Goal: Check status: Check status

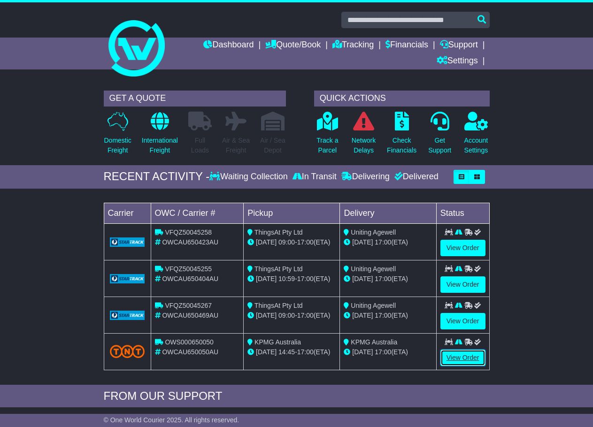
click at [466, 357] on link "View Order" at bounding box center [463, 358] width 45 height 16
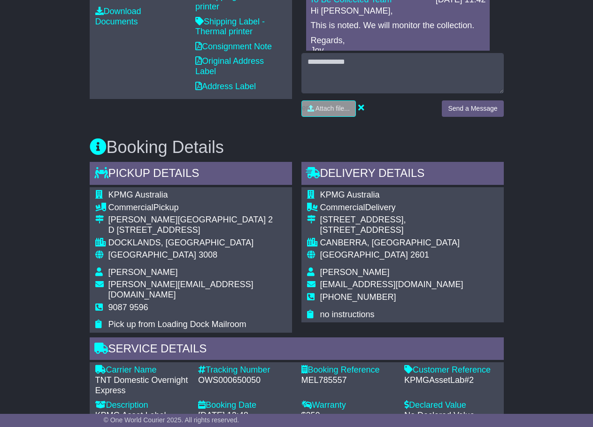
scroll to position [423, 0]
